Goal: Task Accomplishment & Management: Manage account settings

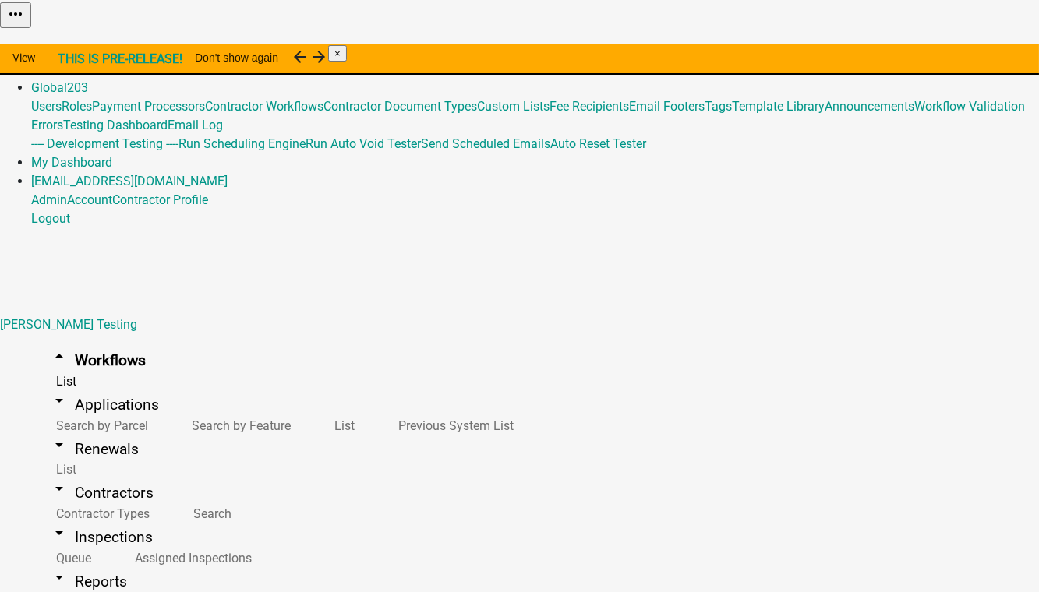
scroll to position [212, 0]
click at [88, 80] on link "Global 203" at bounding box center [59, 87] width 57 height 15
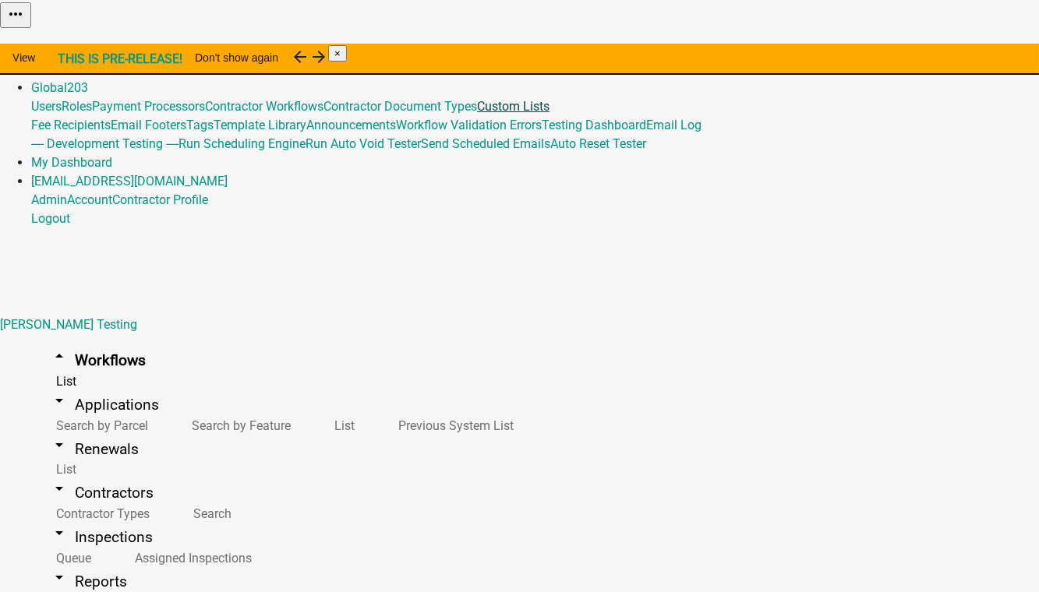
click at [549, 114] on link "Custom Lists" at bounding box center [513, 106] width 72 height 15
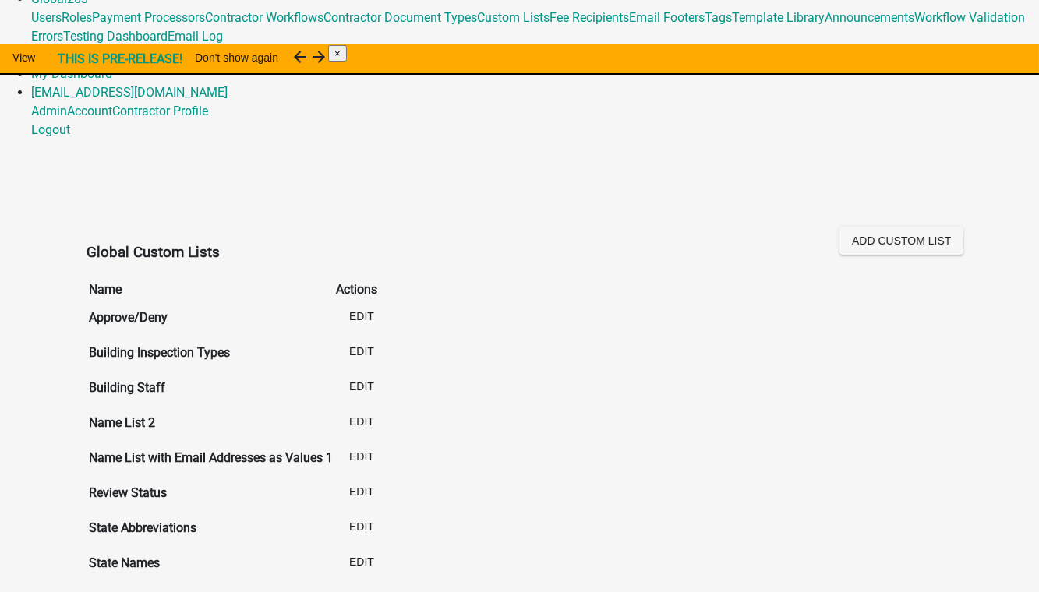
scroll to position [73, 0]
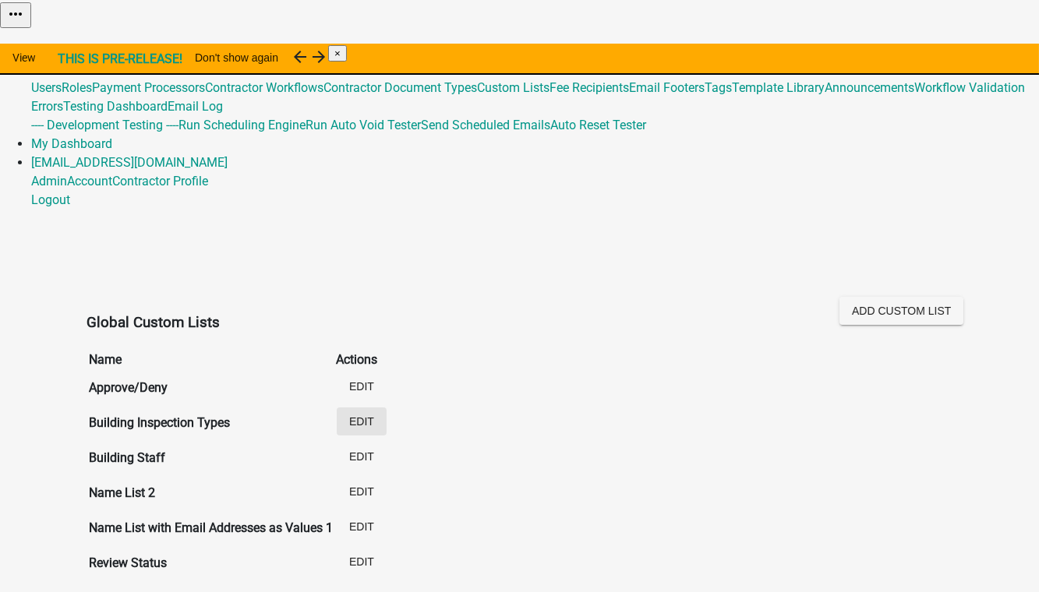
click at [387, 408] on button "Edit" at bounding box center [362, 422] width 50 height 28
click at [387, 443] on button "Edit" at bounding box center [362, 457] width 50 height 28
click at [88, 62] on link "Global 203" at bounding box center [59, 69] width 57 height 15
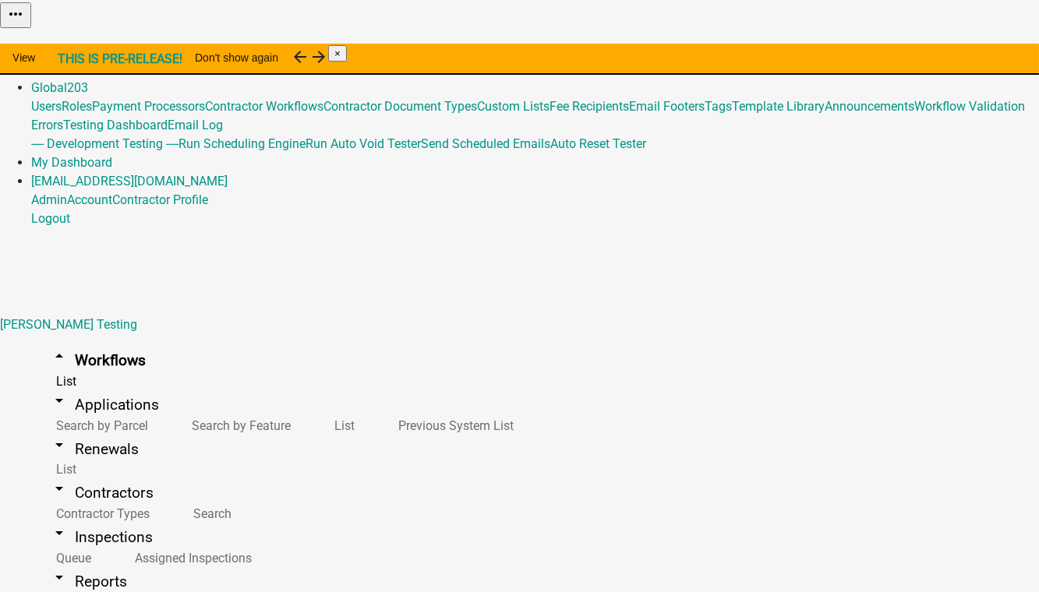
scroll to position [425, 0]
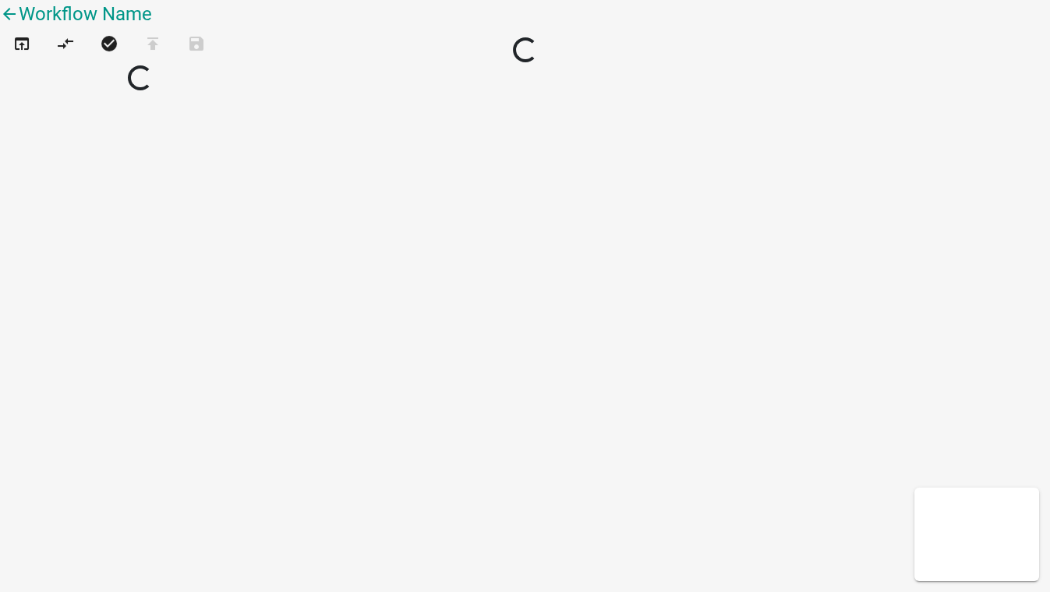
select select
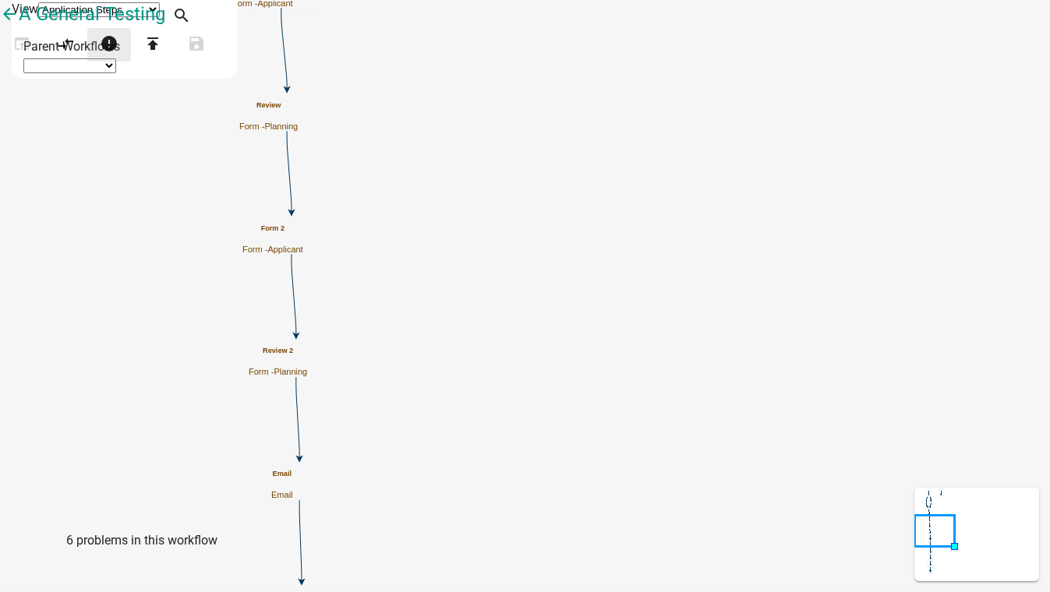
click at [129, 62] on button "error" at bounding box center [109, 45] width 44 height 34
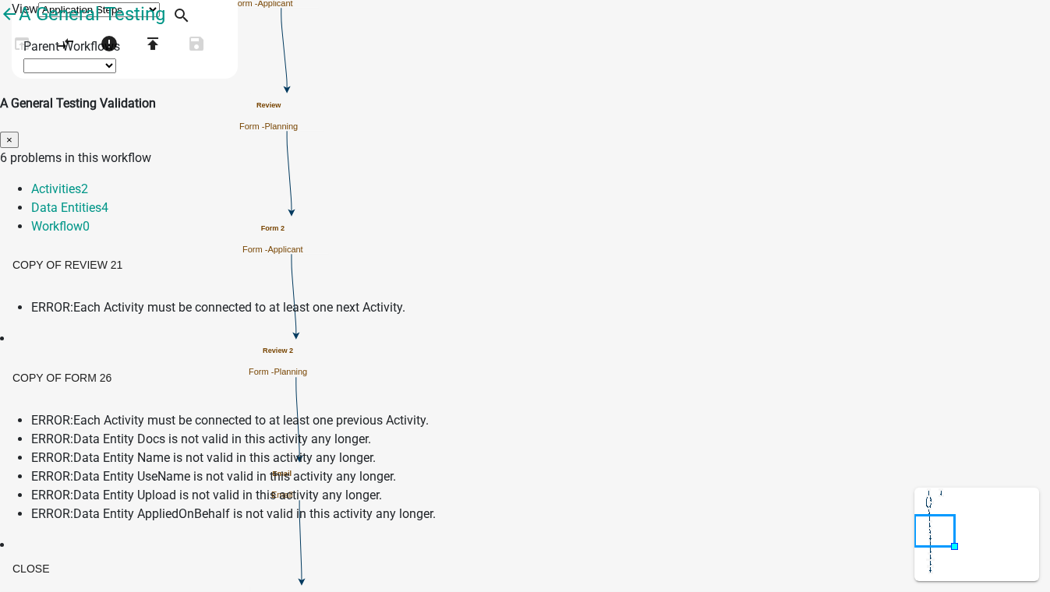
click at [12, 134] on span "×" at bounding box center [9, 140] width 6 height 12
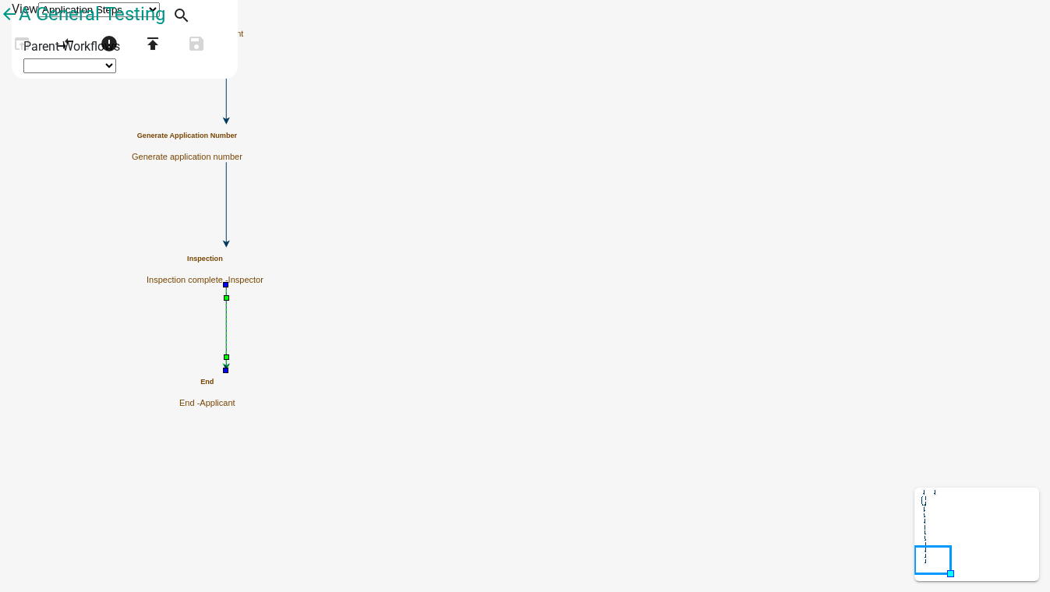
click at [226, 336] on icon at bounding box center [226, 325] width 0 height 80
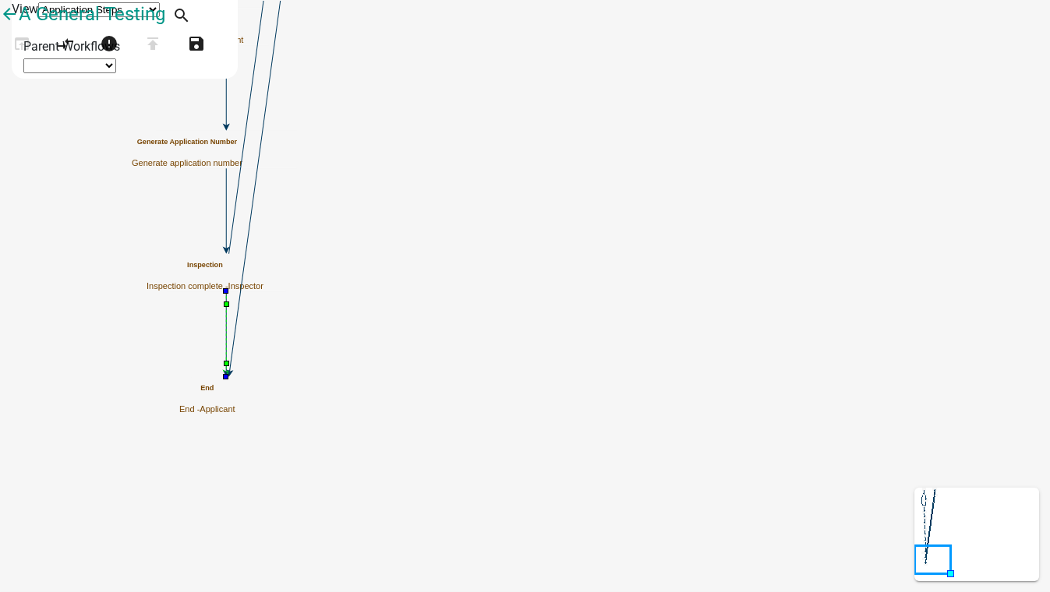
click at [226, 327] on icon at bounding box center [226, 331] width 0 height 80
click at [75, 56] on icon "compare_arrows" at bounding box center [65, 45] width 19 height 22
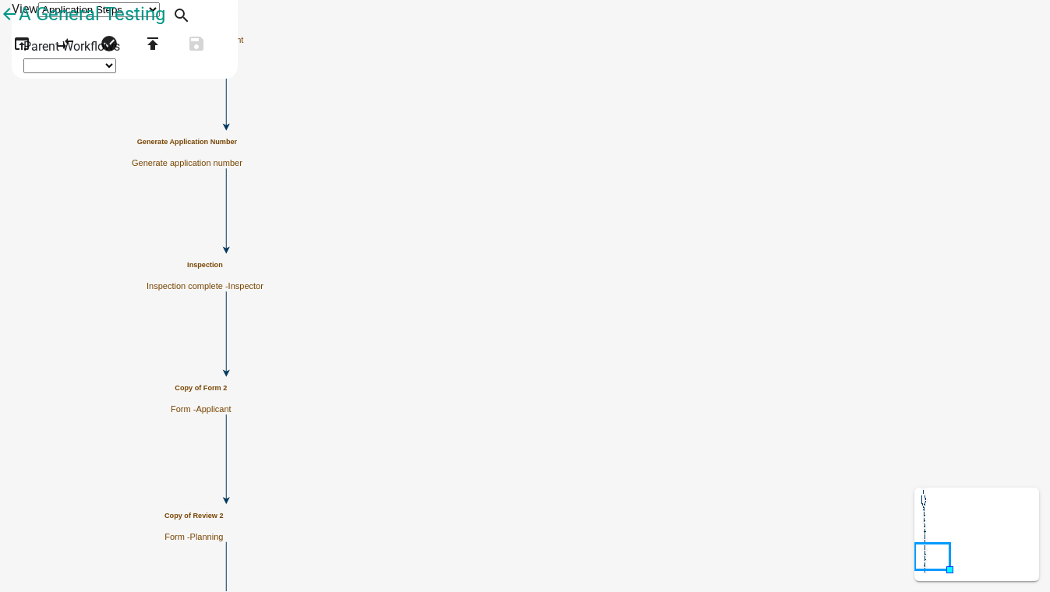
click at [602, 225] on icon "Start Start - Applicant Form asdf Form - Applicant Documents Generate PDF - App…" at bounding box center [525, 337] width 1048 height 673
click at [19, 26] on icon "arrow_back" at bounding box center [9, 16] width 19 height 22
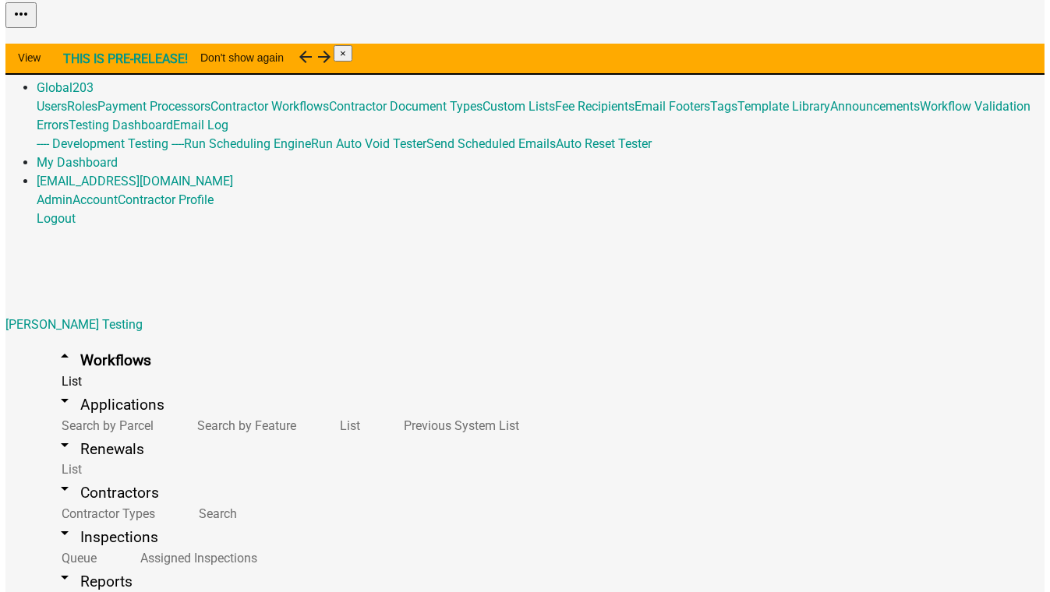
scroll to position [283, 0]
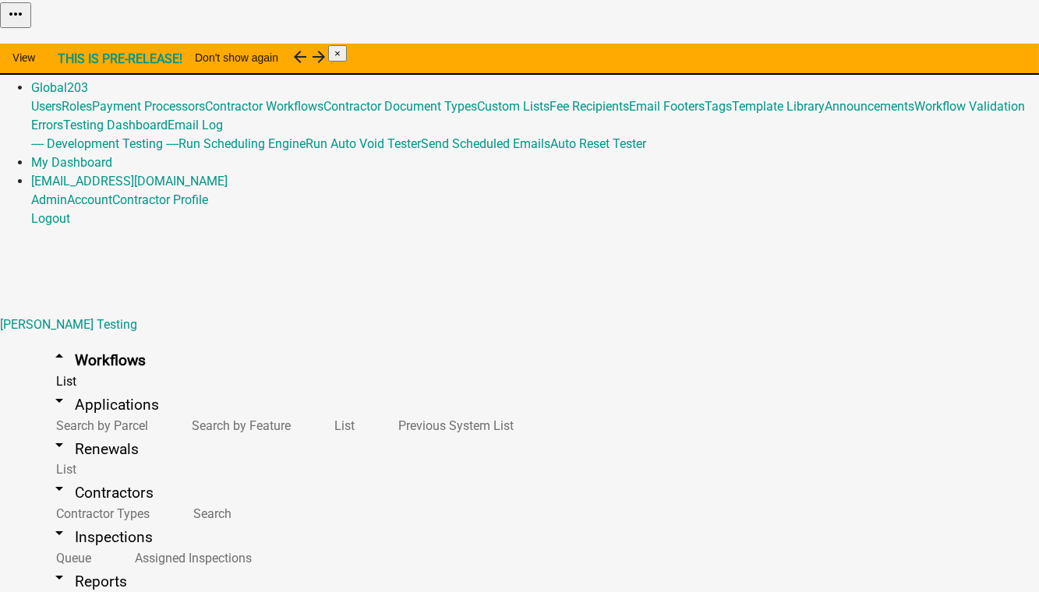
click at [602, 48] on button "Copy" at bounding box center [864, 39] width 37 height 16
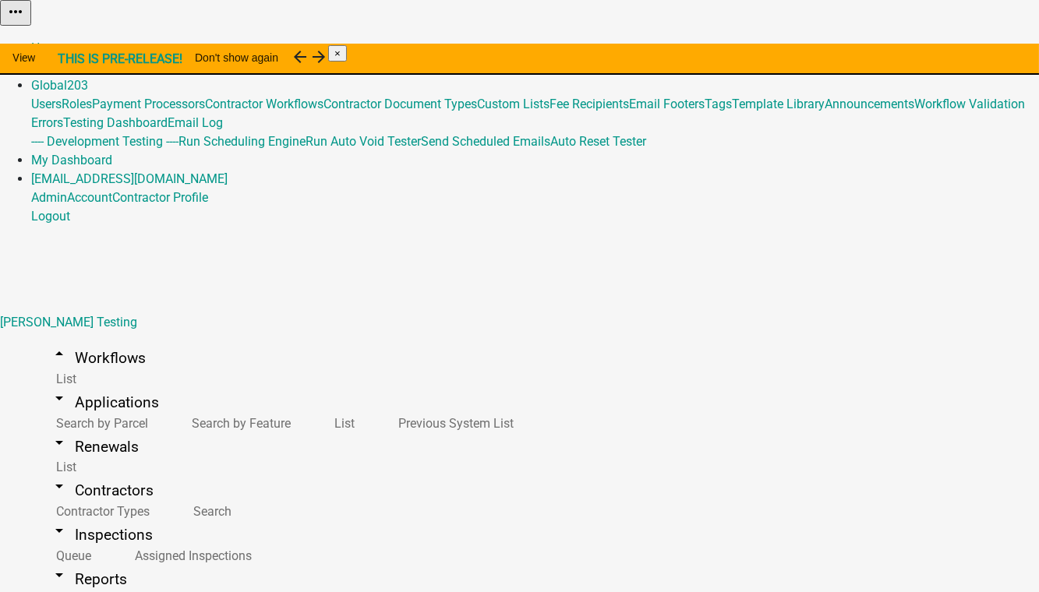
select select "0: null"
drag, startPoint x: 293, startPoint y: 373, endPoint x: 173, endPoint y: 387, distance: 120.8
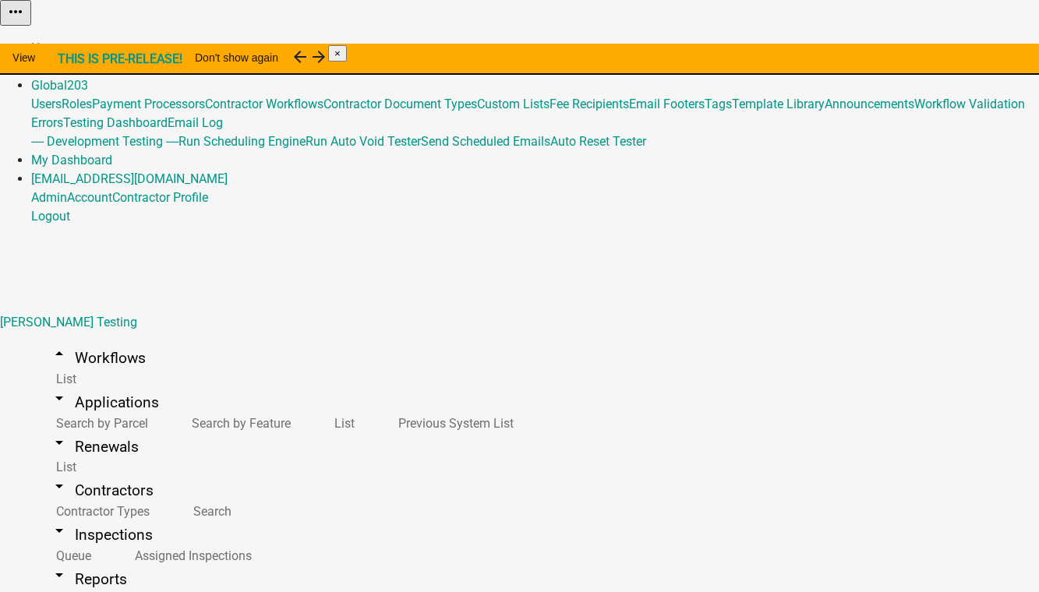
scroll to position [216, 0]
type input "1 fees (Copy [PERSON_NAME] Testing)"
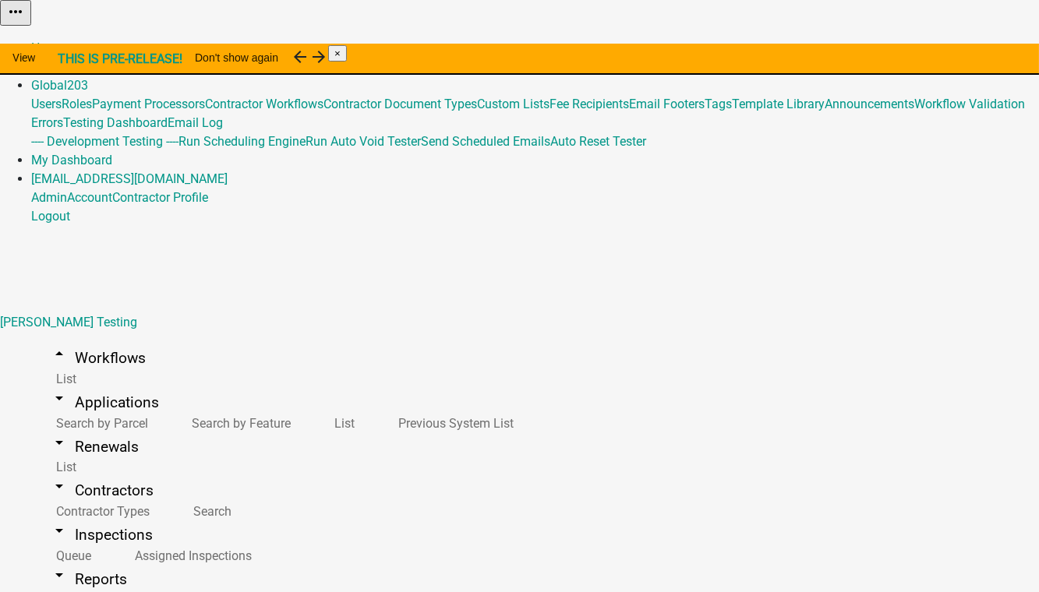
select select "1: 5b5348d1-155d-4f33-9d39-d95d5769bf3a"
select select "2: 54868428-8663-439e-80da-ff9212a2bb0a"
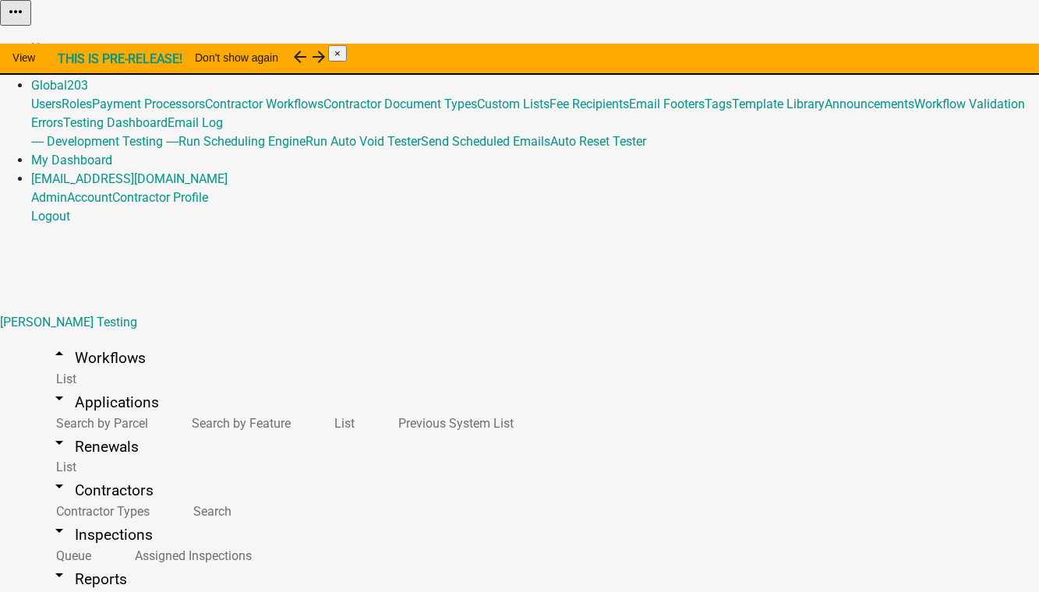
select select "0: null"
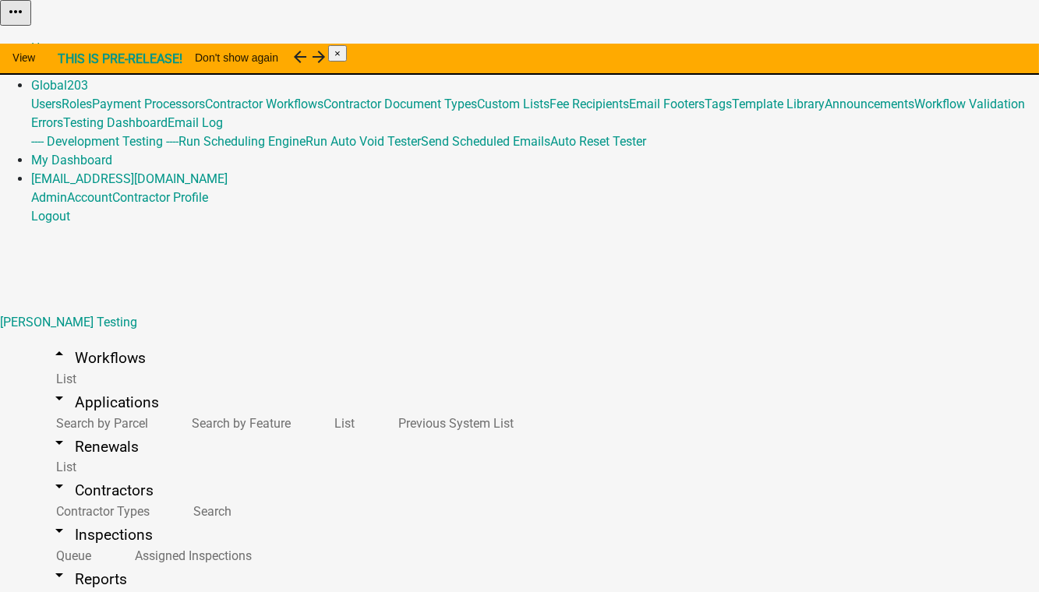
select select "16: 641bfd3b-d9ad-4659-9a79-38e5160827b4"
select select "18: 54586eb6-f21d-4513-9a9e-4dda4442abde"
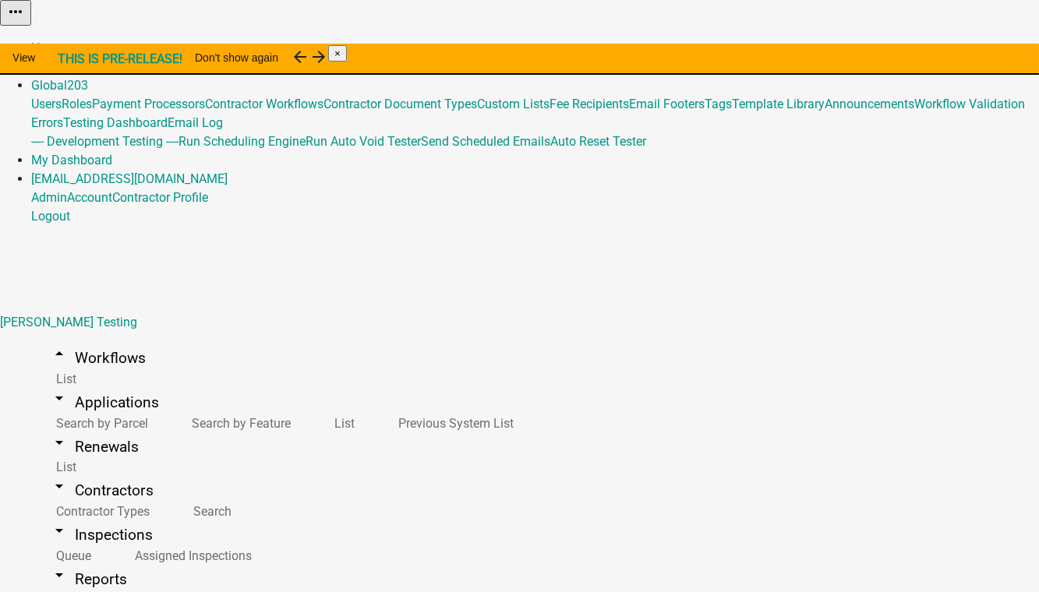
select select "17: 2a7a9fe4-d6d9-4d72-a1bf-bb06ef46a450"
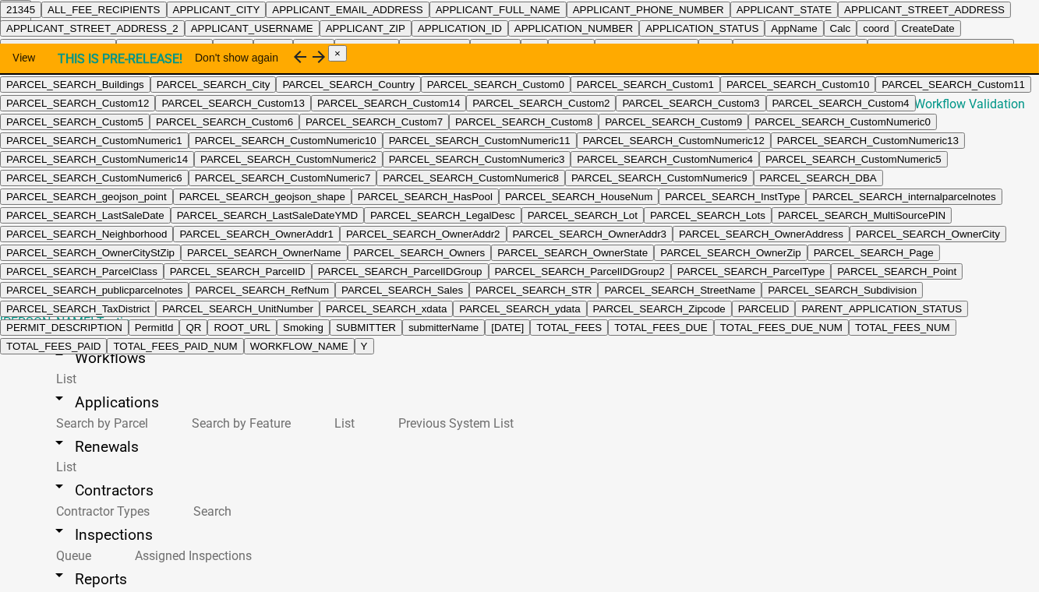
click at [35, 16] on ngb-highlight "21345" at bounding box center [20, 10] width 29 height 12
type textarea "2521345"
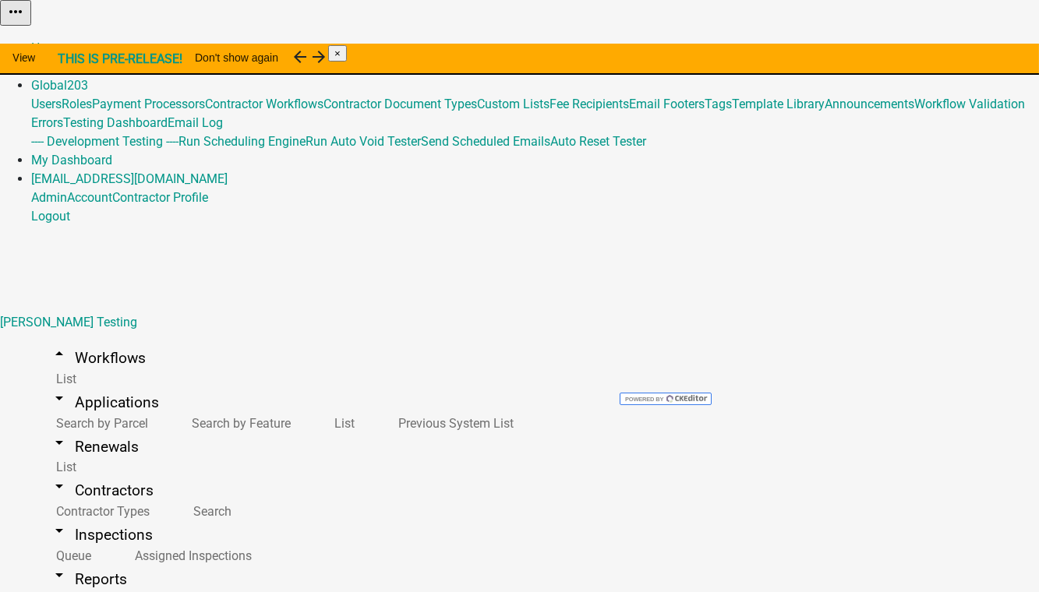
click at [602, 41] on button "Body" at bounding box center [965, 33] width 36 height 16
select select "ee2493a7-0627-4b0c-b61b-01300d37b219"
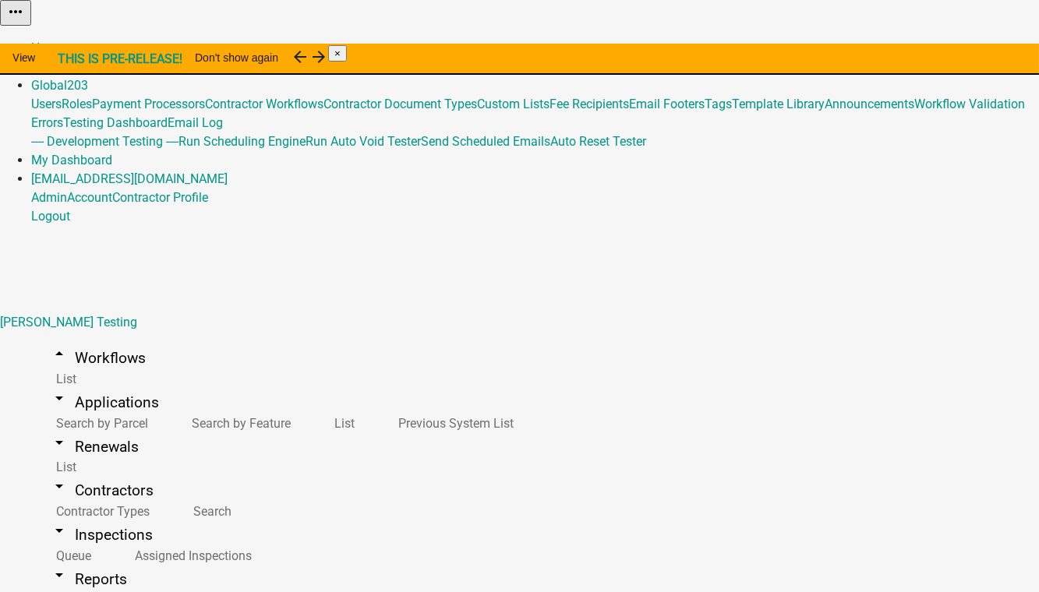
scroll to position [1007, 0]
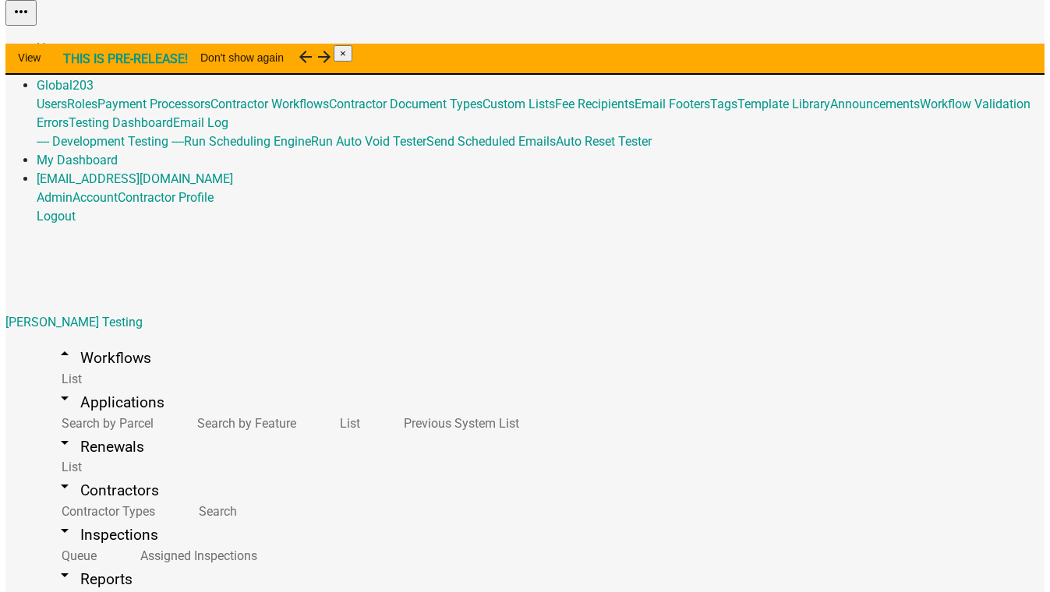
scroll to position [16, 0]
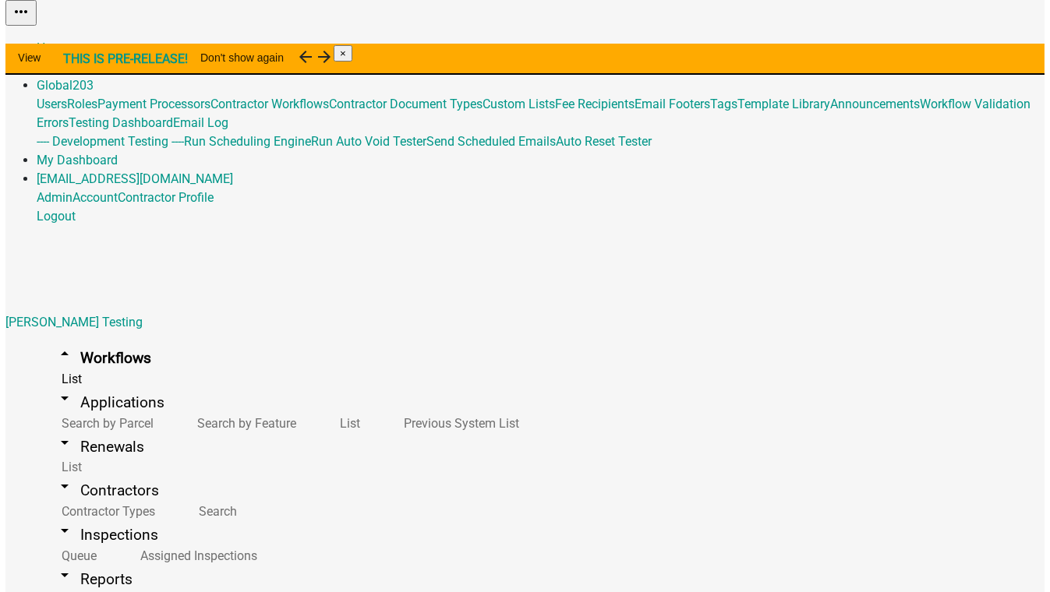
scroll to position [283, 0]
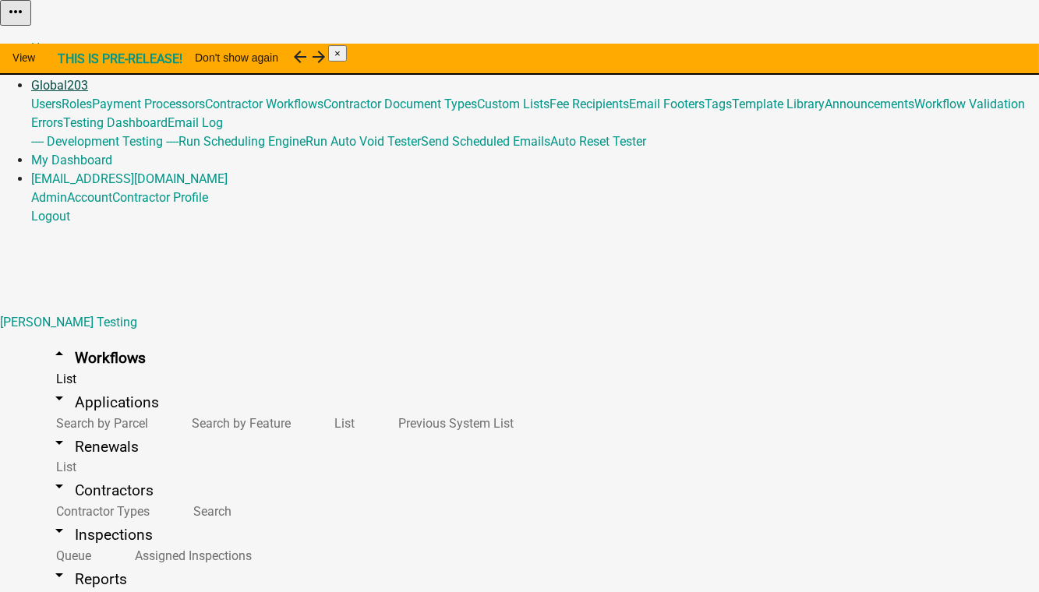
click at [88, 78] on link "Global 203" at bounding box center [59, 85] width 57 height 15
click at [602, 111] on link "Email Footers" at bounding box center [667, 104] width 76 height 15
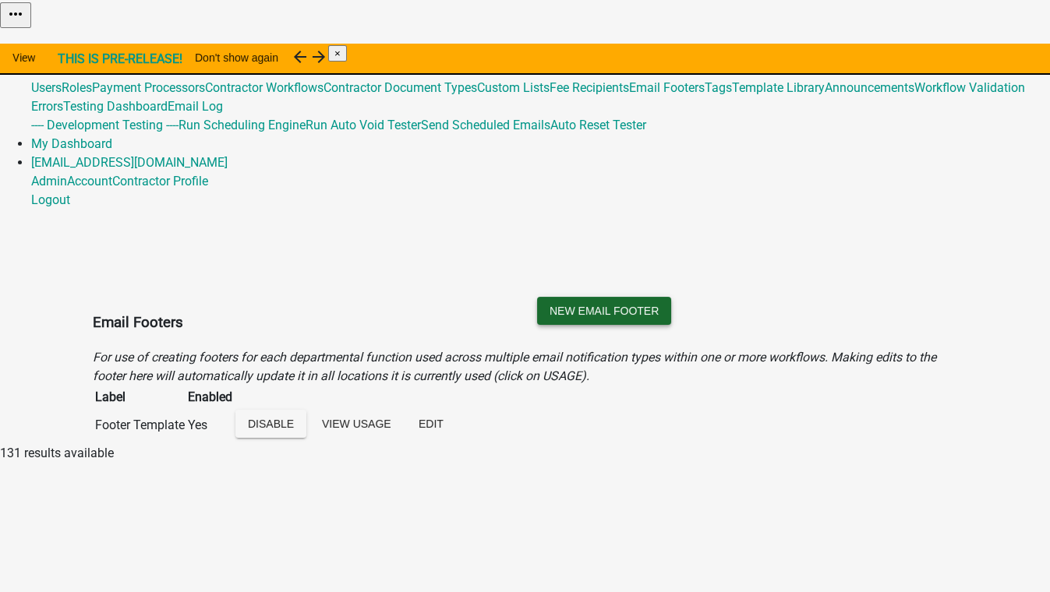
click at [602, 297] on button "New Email Footer" at bounding box center [604, 311] width 134 height 28
click at [157, 535] on input "text" at bounding box center [88, 543] width 138 height 16
type input "O"
type input "Planning"
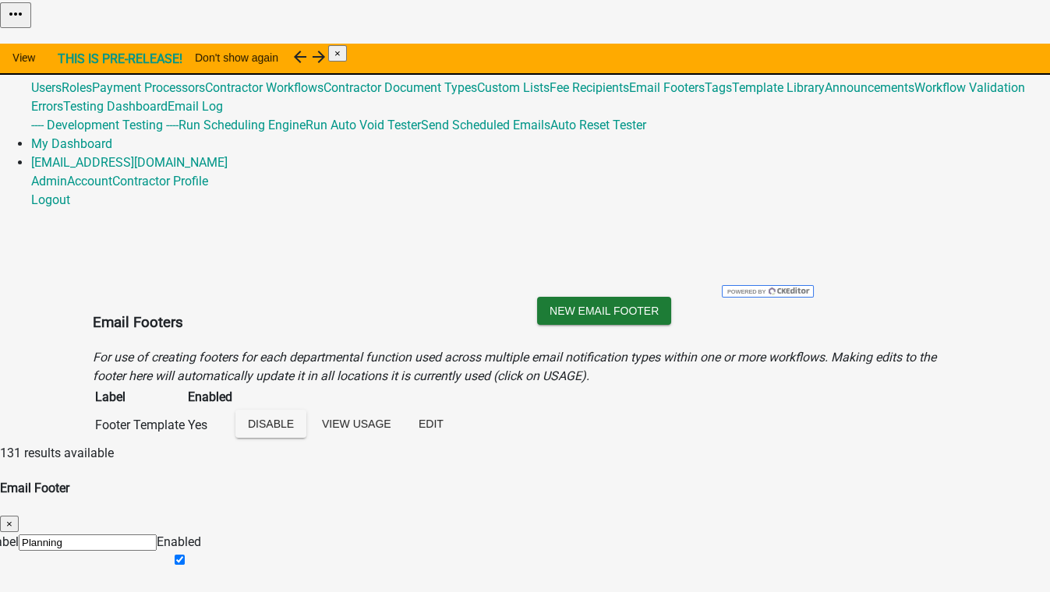
drag, startPoint x: 396, startPoint y: 367, endPoint x: 240, endPoint y: 268, distance: 184.6
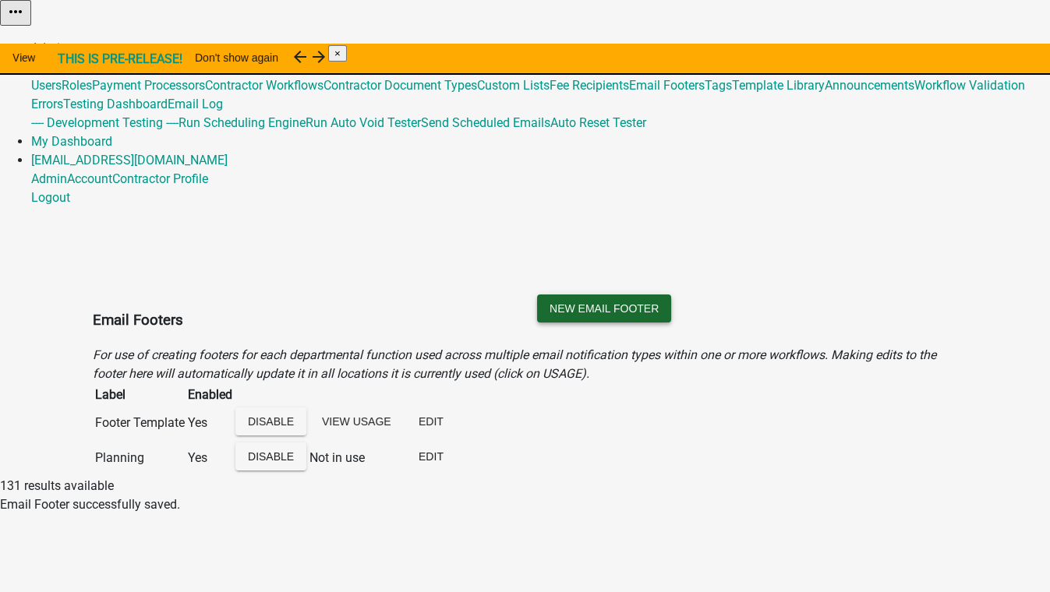
click at [602, 295] on button "New Email Footer" at bounding box center [604, 309] width 134 height 28
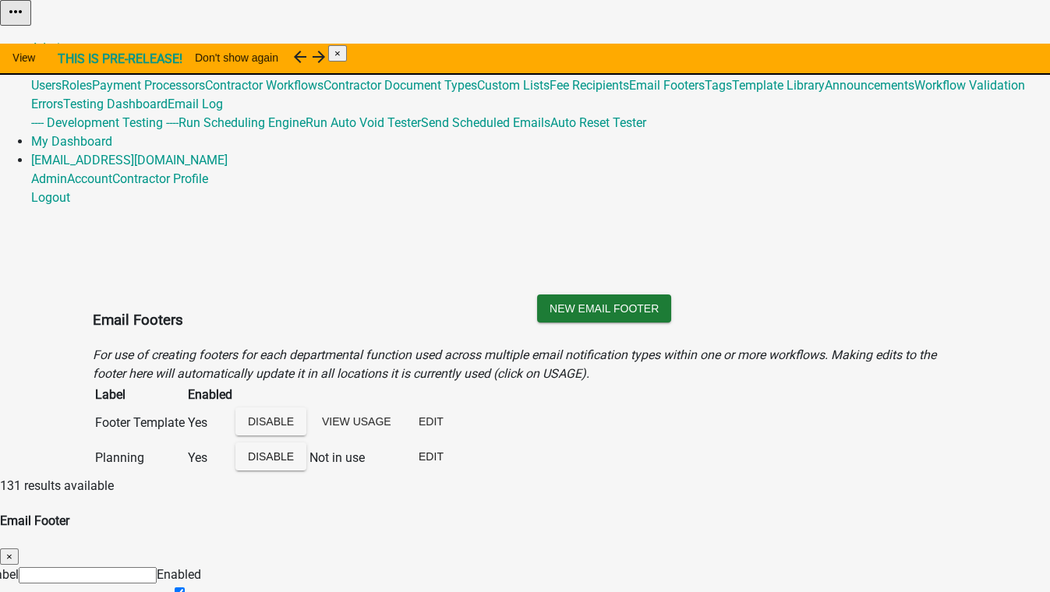
click at [157, 567] on input "text" at bounding box center [88, 575] width 138 height 16
type input "Inspector"
click at [456, 443] on button "Edit" at bounding box center [431, 457] width 50 height 28
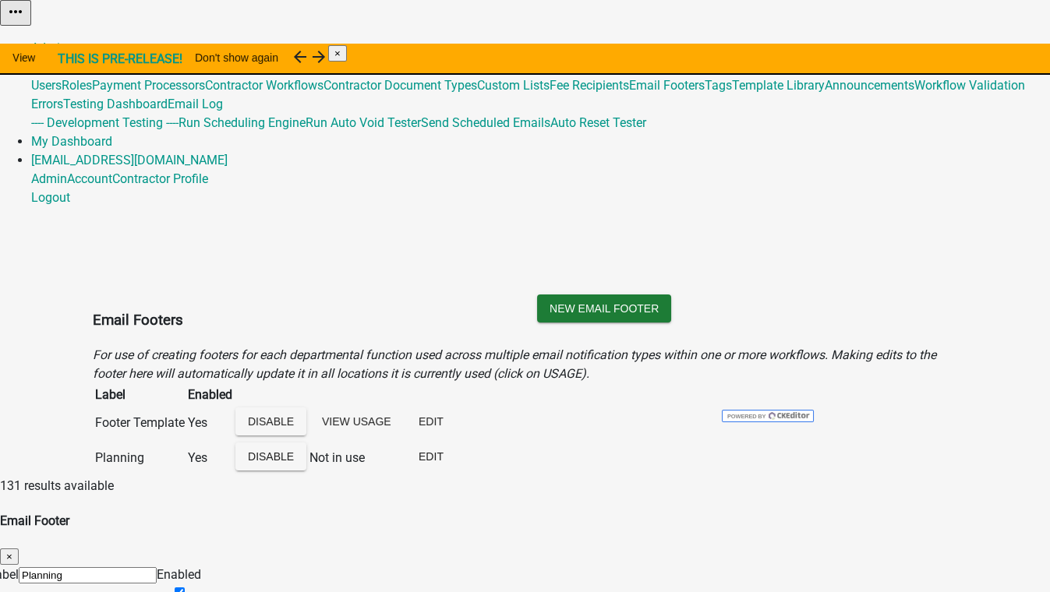
drag, startPoint x: 401, startPoint y: 394, endPoint x: 192, endPoint y: 235, distance: 262.6
copy div "Name (City/County Planner) Title: Director of Planning Phone: xxx-xxx-xxxx Emai…"
click at [602, 295] on div "New Email Footer" at bounding box center [747, 320] width 444 height 51
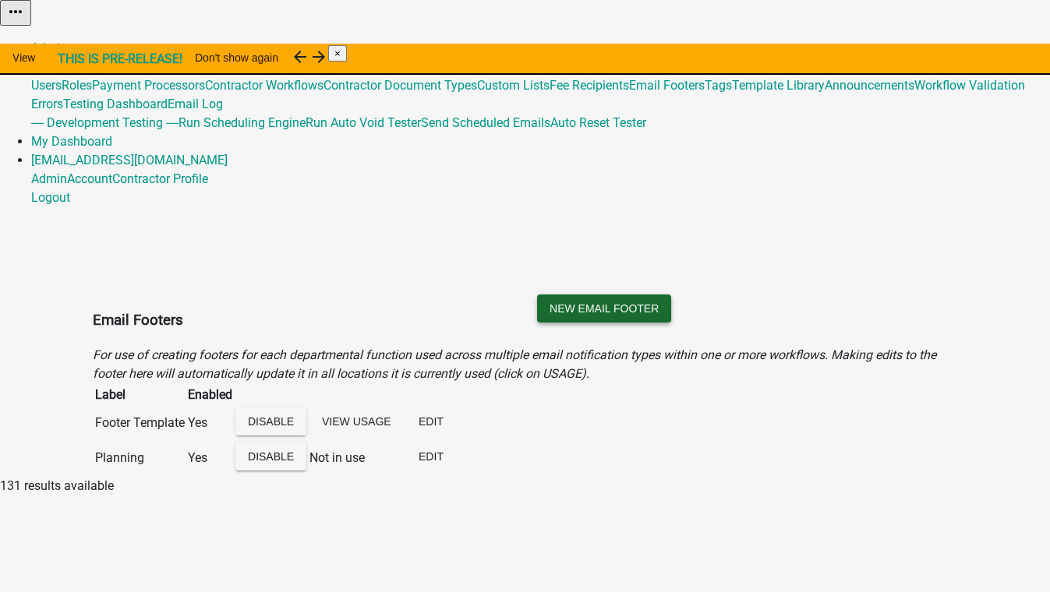
click at [602, 295] on button "New Email Footer" at bounding box center [604, 309] width 134 height 28
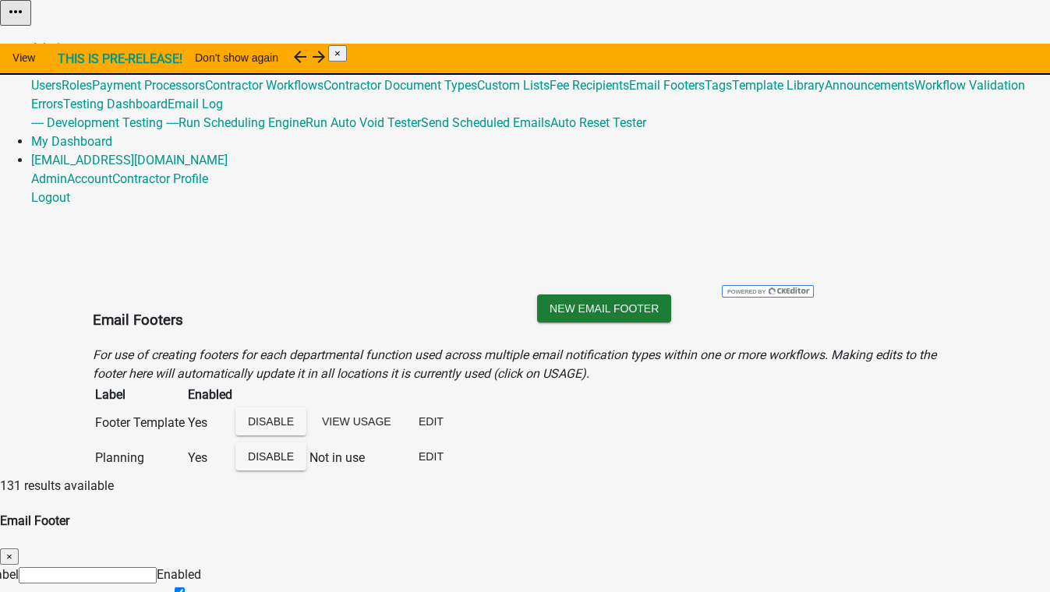
drag, startPoint x: 283, startPoint y: 122, endPoint x: 175, endPoint y: 110, distance: 109.0
type input "Inspector"
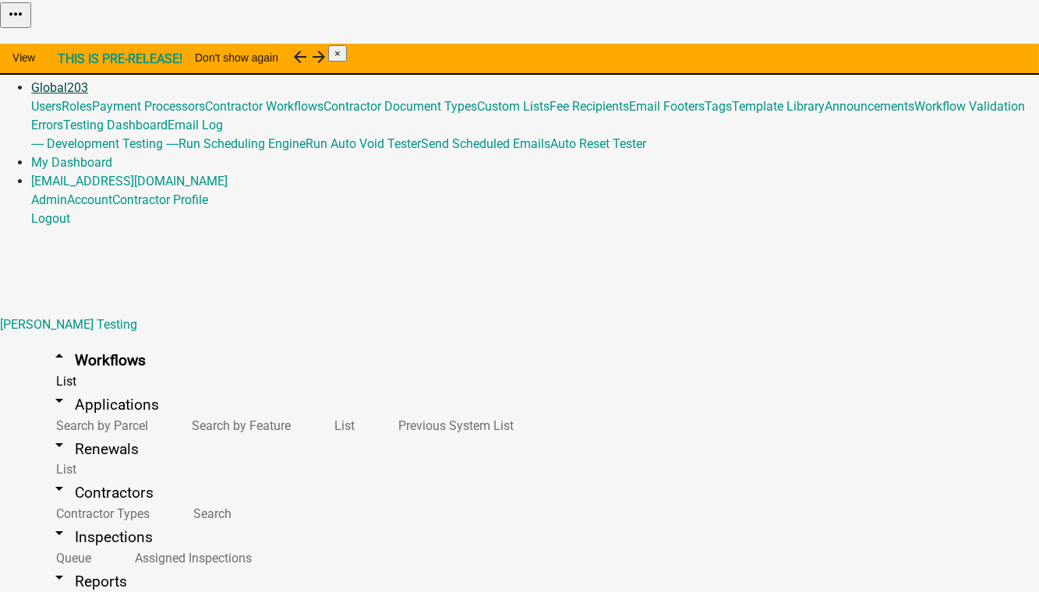
click at [88, 80] on link "Global 203" at bounding box center [59, 87] width 57 height 15
click at [602, 114] on link "Email Footers" at bounding box center [667, 106] width 76 height 15
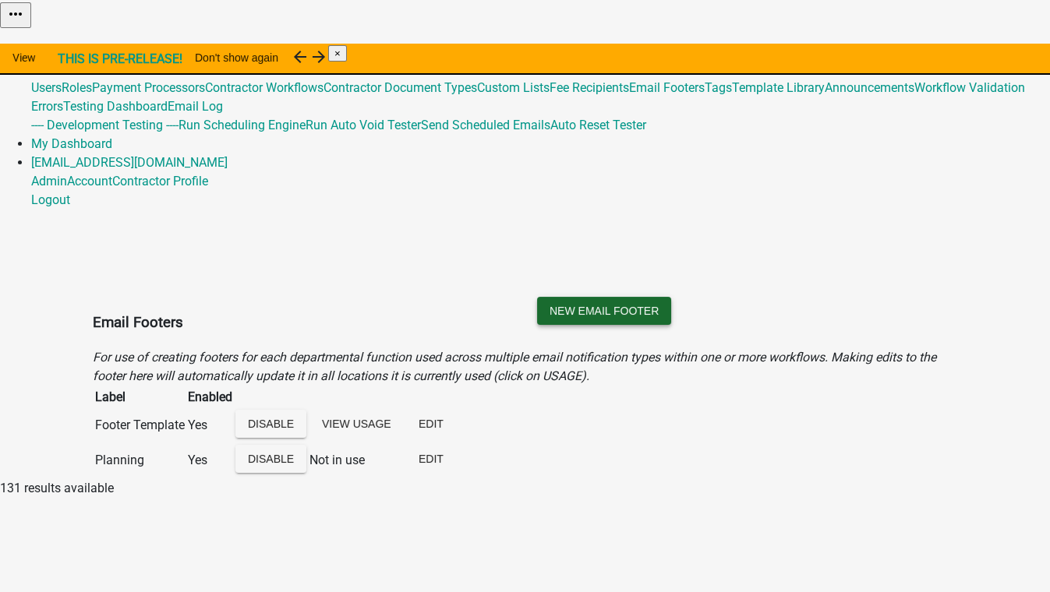
click at [602, 297] on button "New Email Footer" at bounding box center [604, 311] width 134 height 28
click at [157, 570] on input "text" at bounding box center [88, 578] width 138 height 16
type input "Inspector"
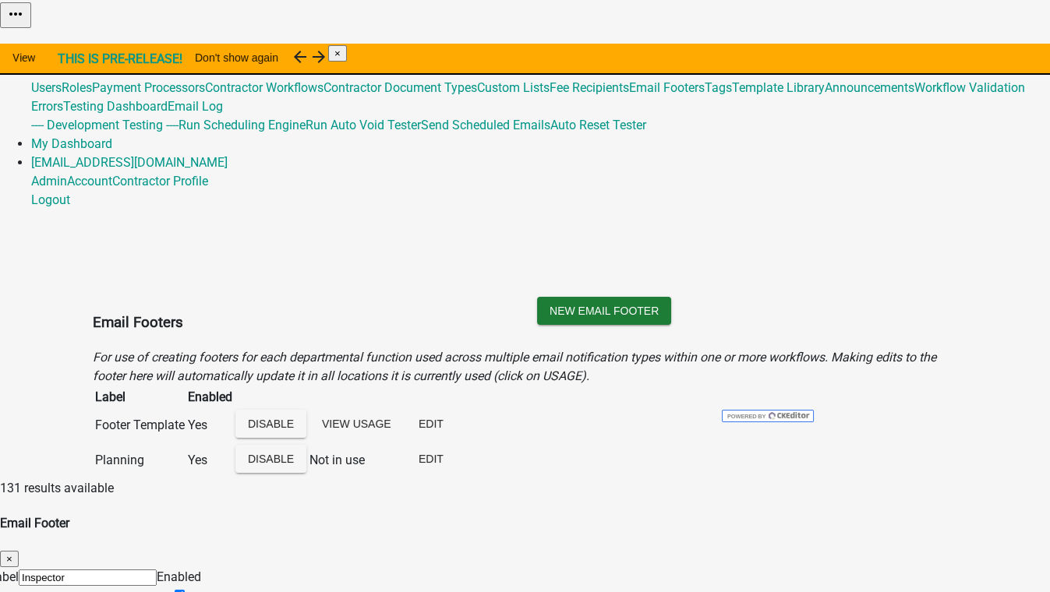
drag, startPoint x: 389, startPoint y: 268, endPoint x: 348, endPoint y: 270, distance: 41.3
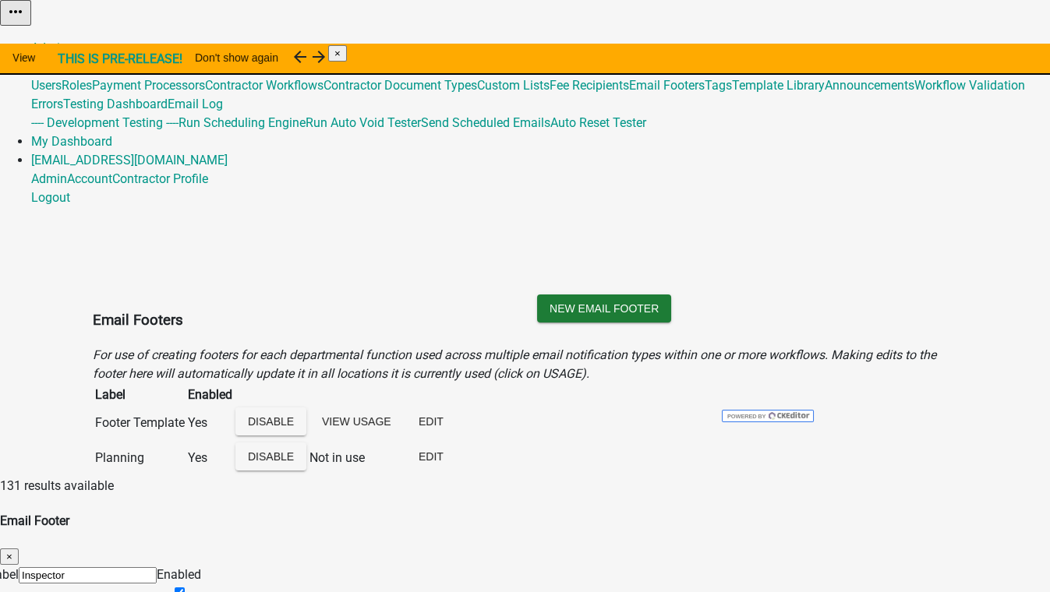
drag, startPoint x: 383, startPoint y: 302, endPoint x: 329, endPoint y: 303, distance: 53.8
